Goal: Obtain resource: Obtain resource

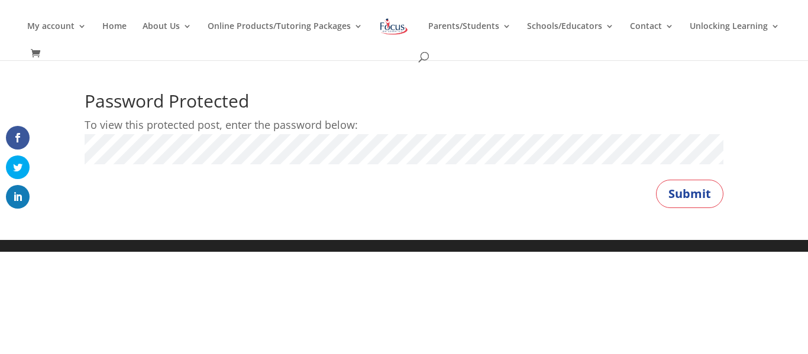
click at [656, 180] on button "Submit" at bounding box center [689, 194] width 67 height 28
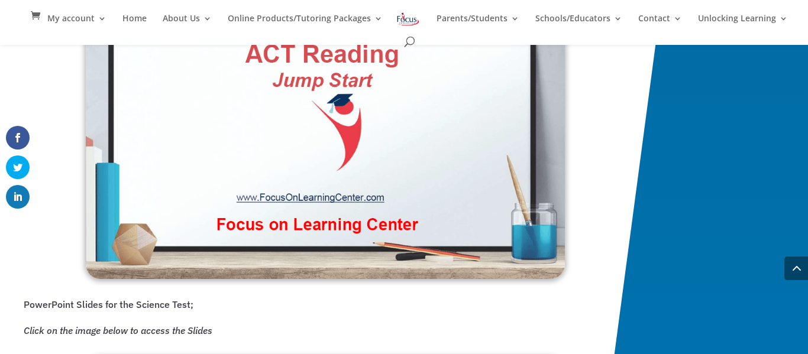
scroll to position [1689, 0]
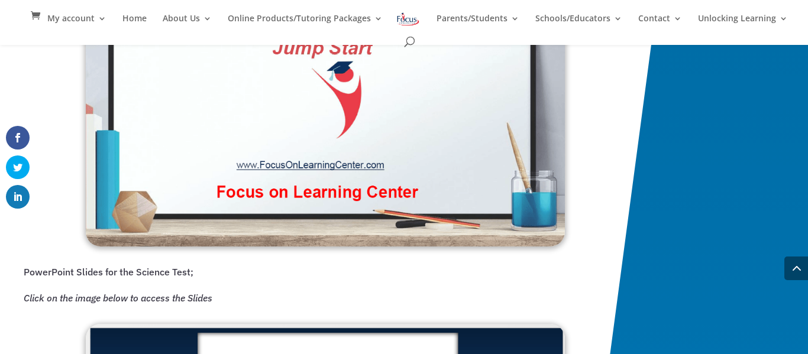
click at [363, 166] on img at bounding box center [325, 111] width 479 height 272
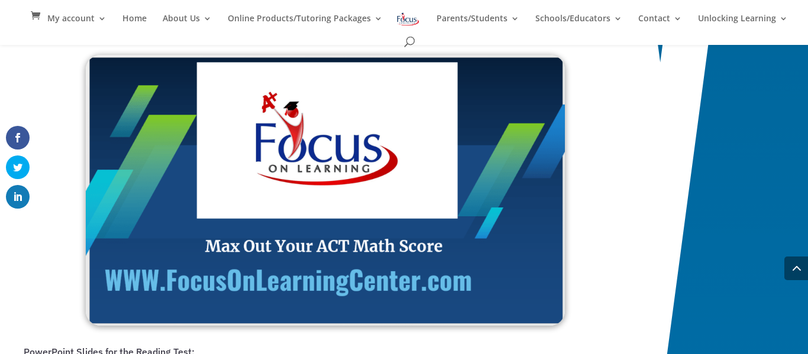
scroll to position [1278, 0]
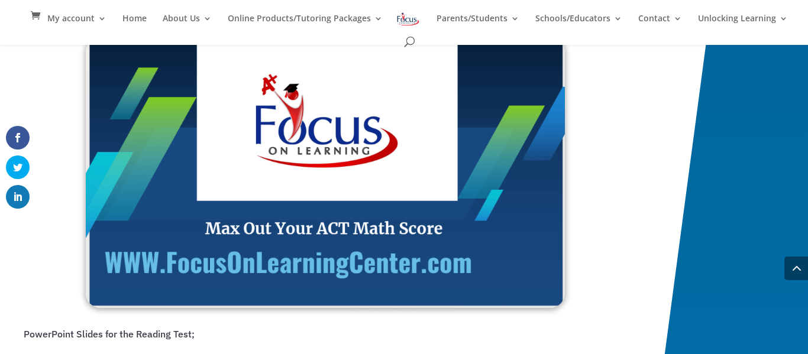
click at [346, 172] on img at bounding box center [325, 172] width 479 height 271
